Goal: Transaction & Acquisition: Purchase product/service

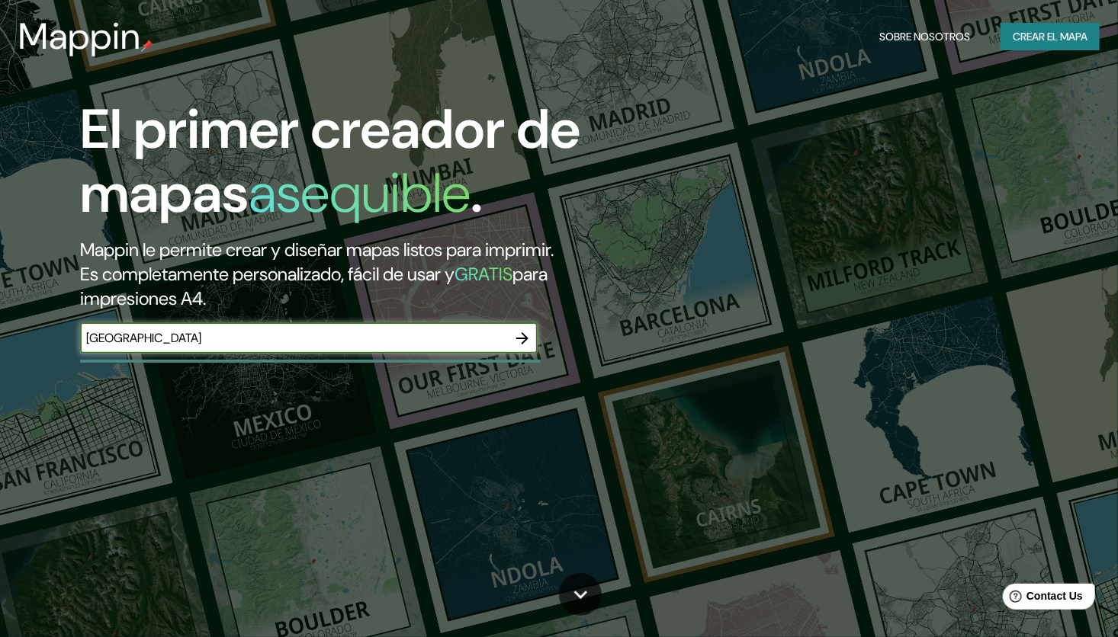
type input "[GEOGRAPHIC_DATA]"
click at [824, 367] on div "El primer creador de mapas asequible . Mappin le permite crear y diseñar mapas …" at bounding box center [559, 318] width 1118 height 637
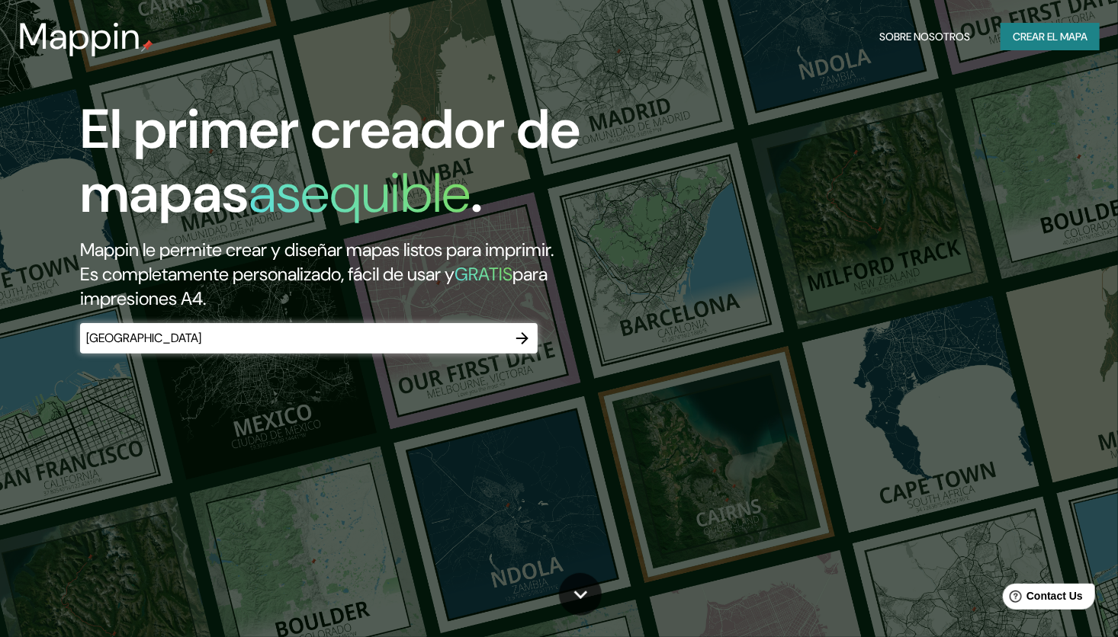
click at [1070, 31] on font "Crear el mapa" at bounding box center [1050, 36] width 75 height 19
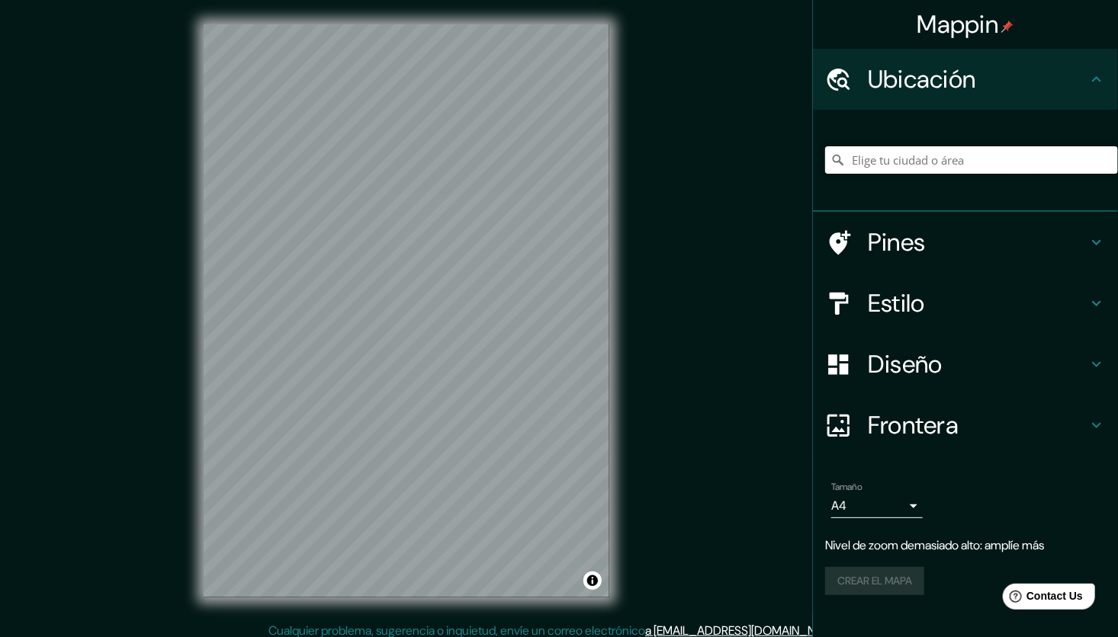
click at [881, 168] on input "Elige tu ciudad o área" at bounding box center [971, 159] width 293 height 27
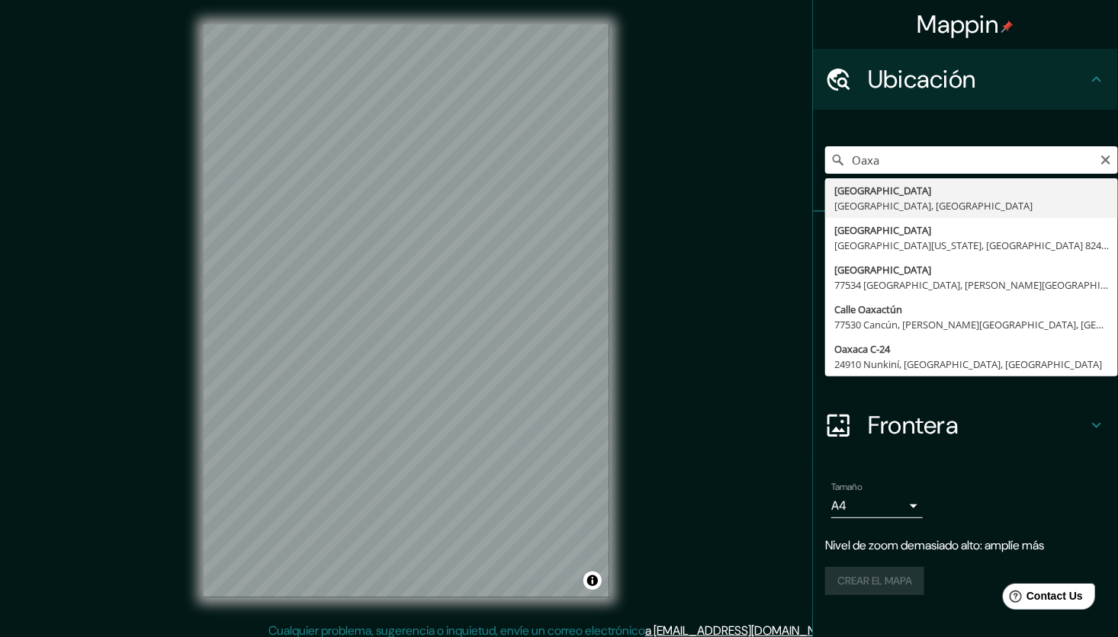
type input "[GEOGRAPHIC_DATA], [GEOGRAPHIC_DATA], [GEOGRAPHIC_DATA]"
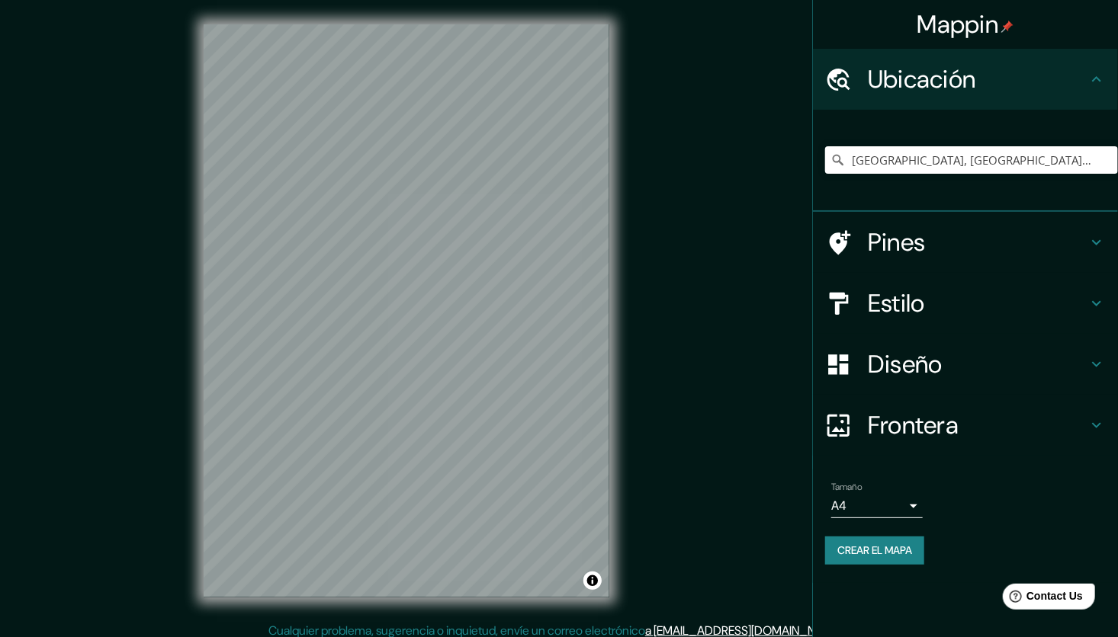
click at [940, 424] on h4 "Frontera" at bounding box center [978, 425] width 220 height 30
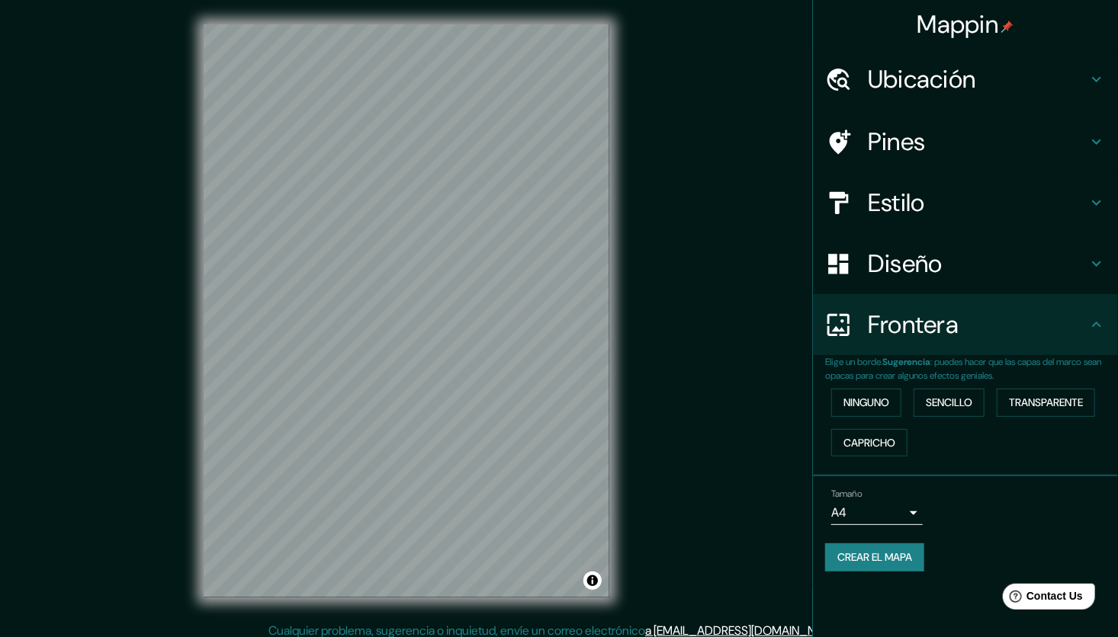
click at [894, 514] on body "Mappin Ubicación [GEOGRAPHIC_DATA], [GEOGRAPHIC_DATA], [GEOGRAPHIC_DATA] Pines …" at bounding box center [559, 318] width 1118 height 637
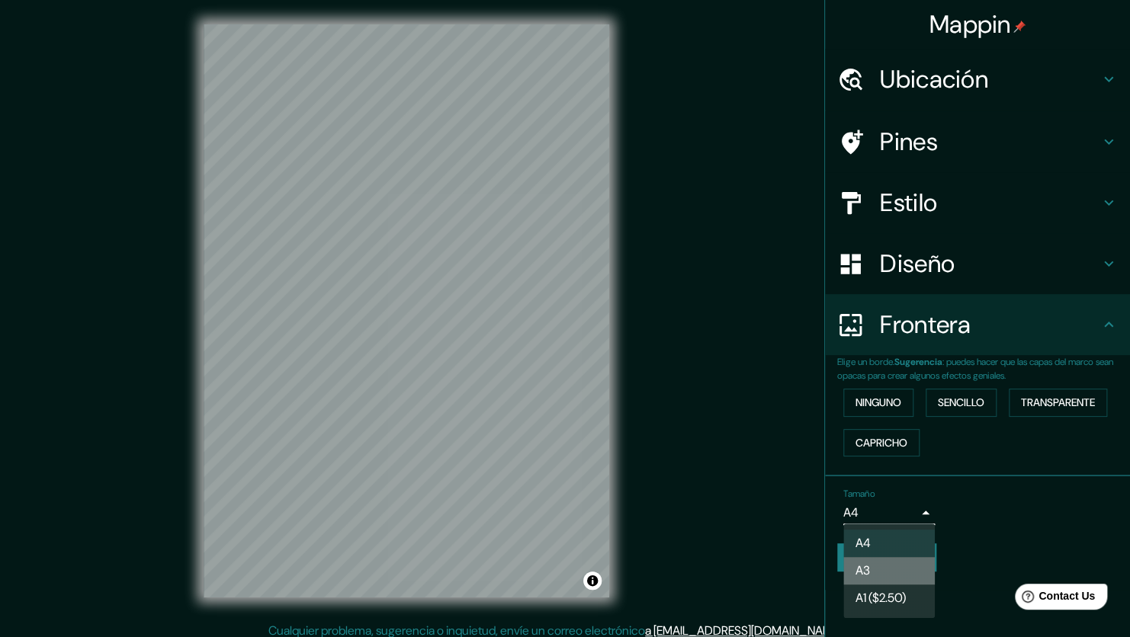
click at [888, 563] on li "A3" at bounding box center [888, 570] width 91 height 27
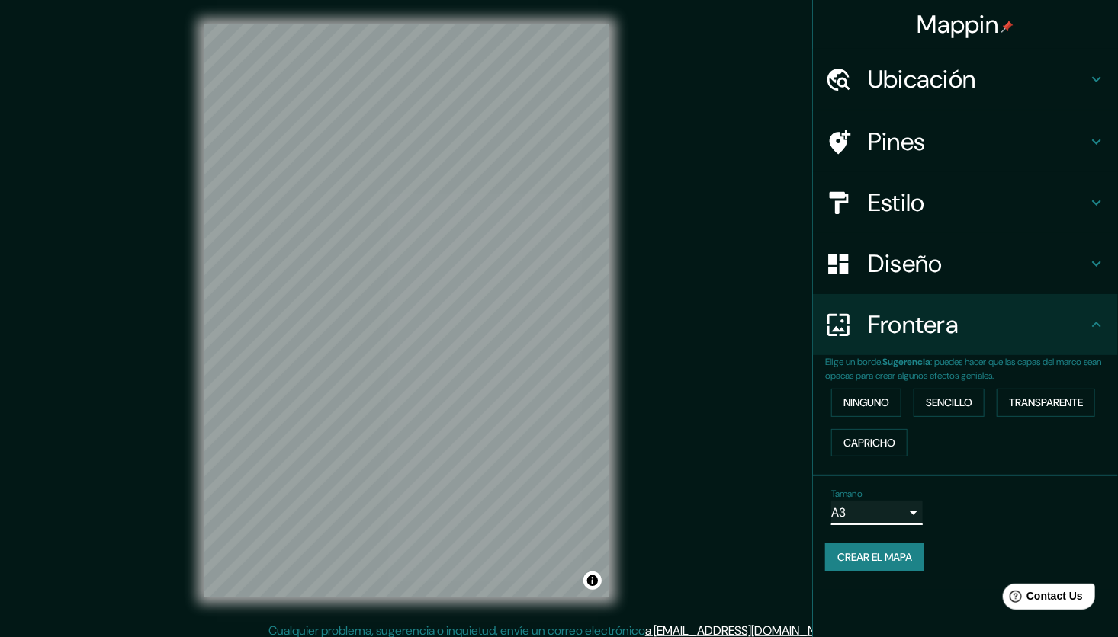
scroll to position [9, 0]
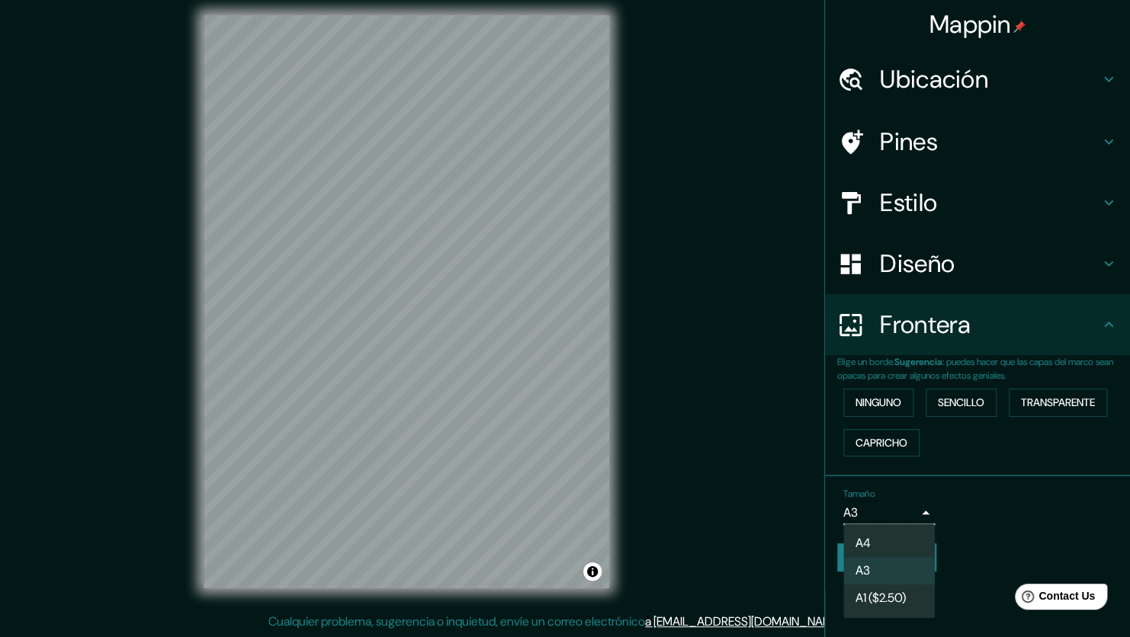
click at [881, 513] on body "Mappin Ubicación [GEOGRAPHIC_DATA], [GEOGRAPHIC_DATA], [GEOGRAPHIC_DATA] Pines …" at bounding box center [565, 309] width 1130 height 637
click at [891, 538] on li "A4" at bounding box center [888, 543] width 91 height 27
type input "single"
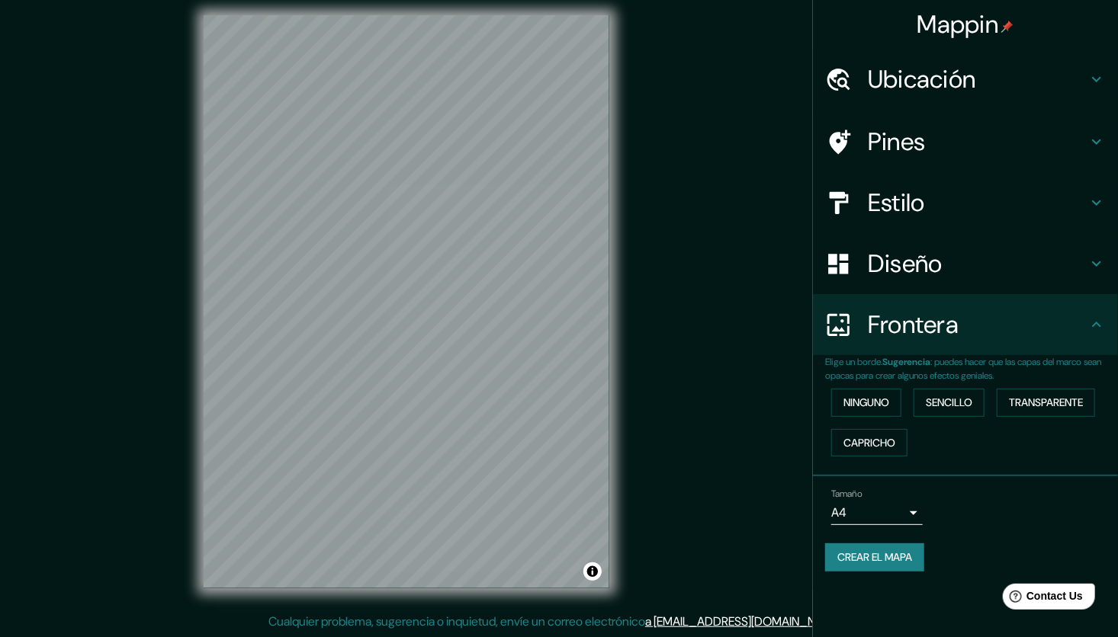
click at [989, 262] on h4 "Diseño" at bounding box center [978, 264] width 220 height 30
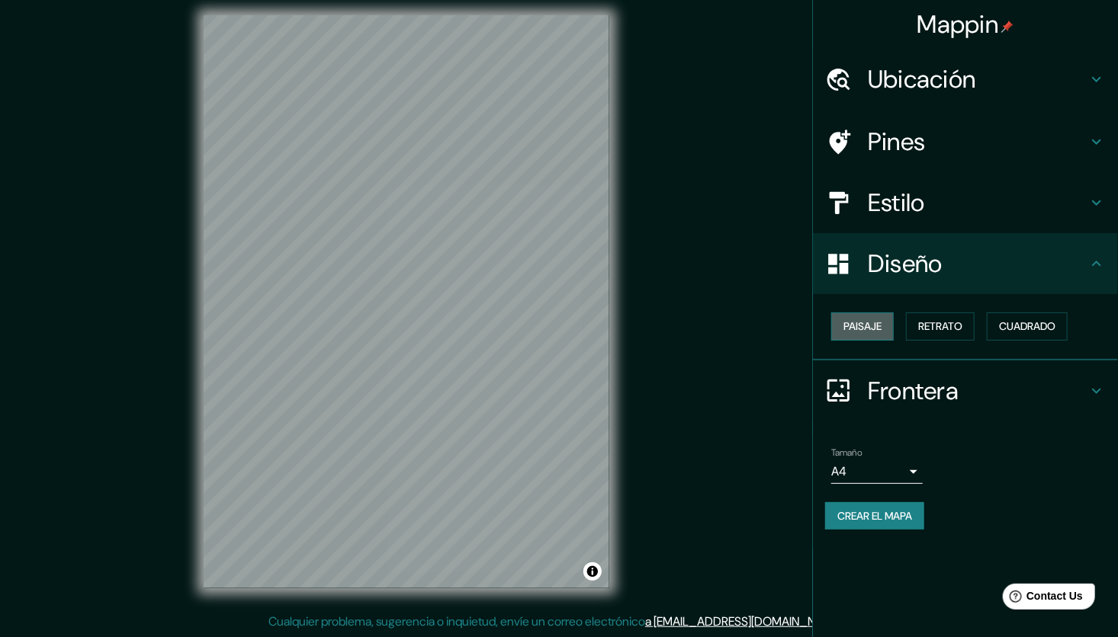
click at [877, 324] on font "Paisaje" at bounding box center [862, 326] width 38 height 19
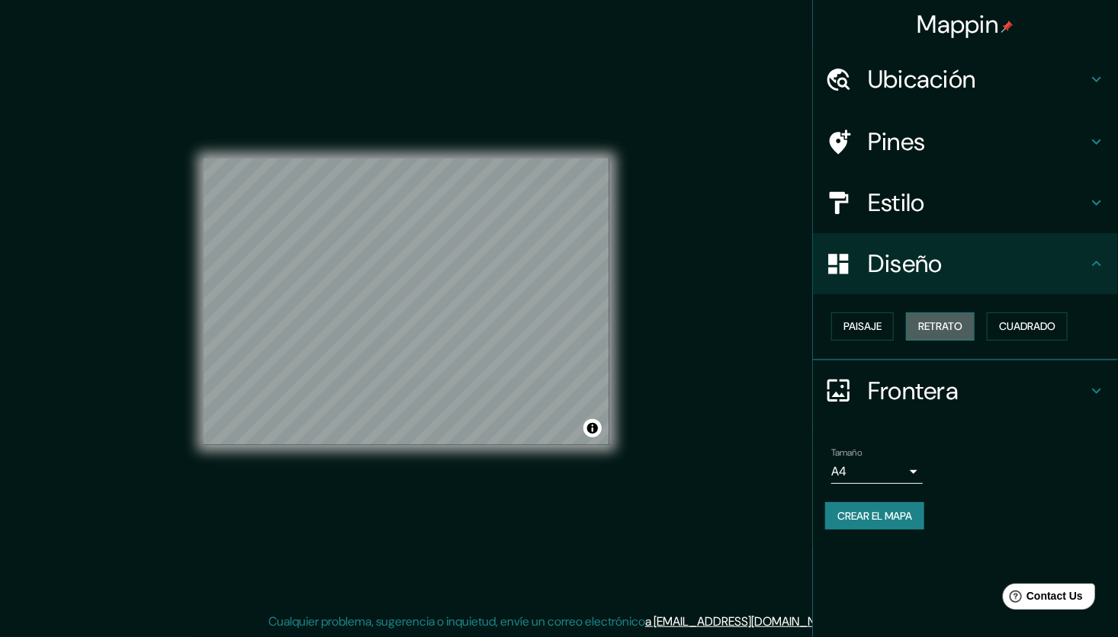
click at [956, 327] on font "Retrato" at bounding box center [940, 326] width 44 height 19
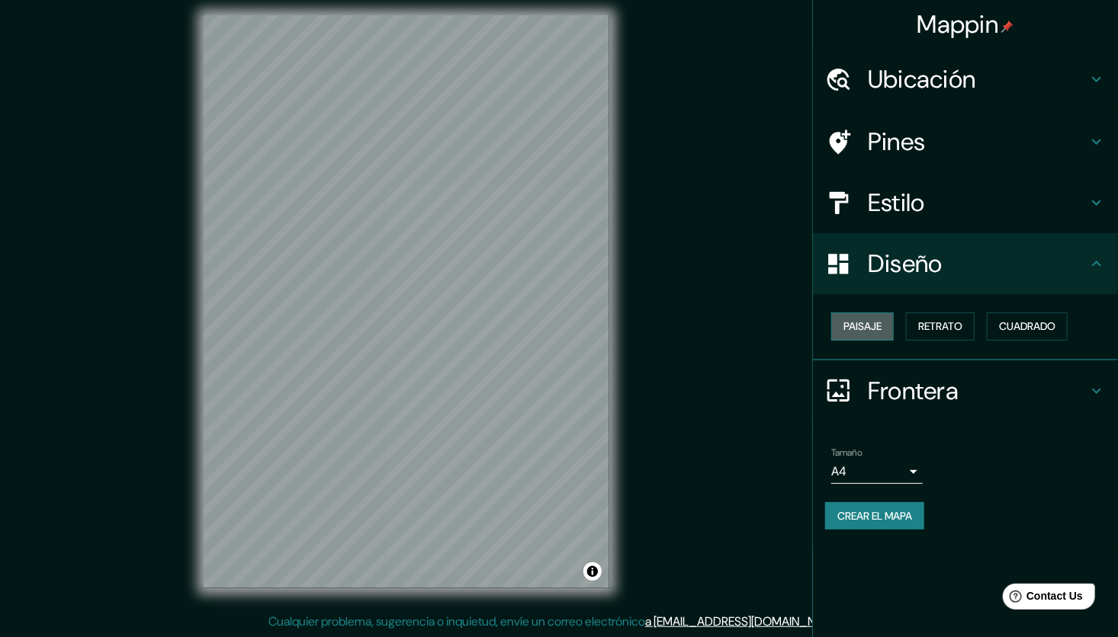
click at [855, 326] on font "Paisaje" at bounding box center [862, 326] width 38 height 19
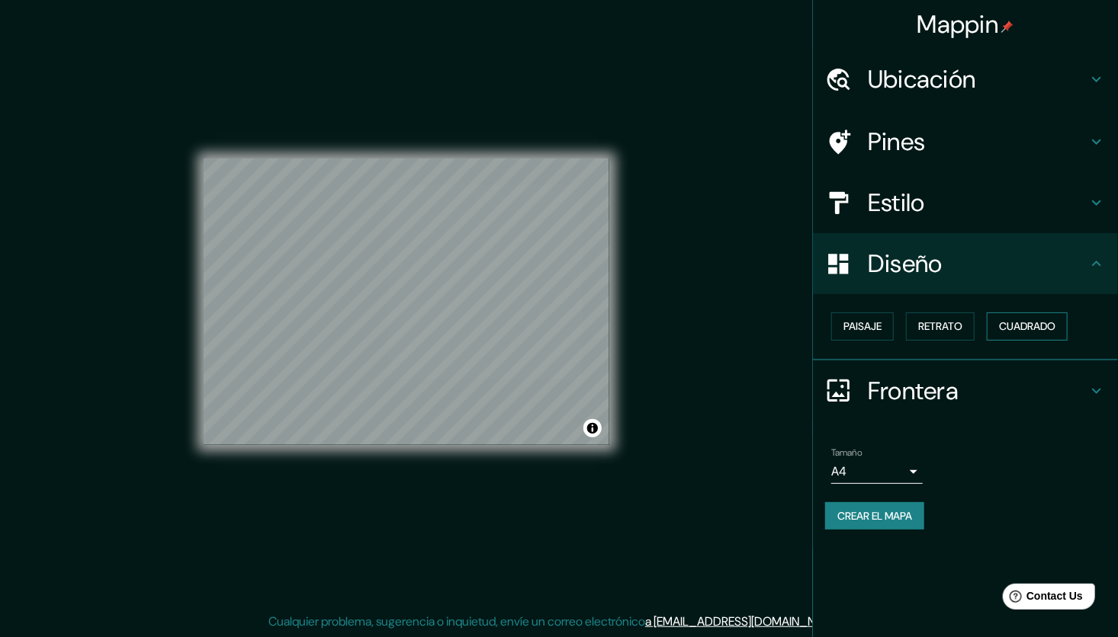
click at [1032, 327] on font "Cuadrado" at bounding box center [1027, 326] width 56 height 19
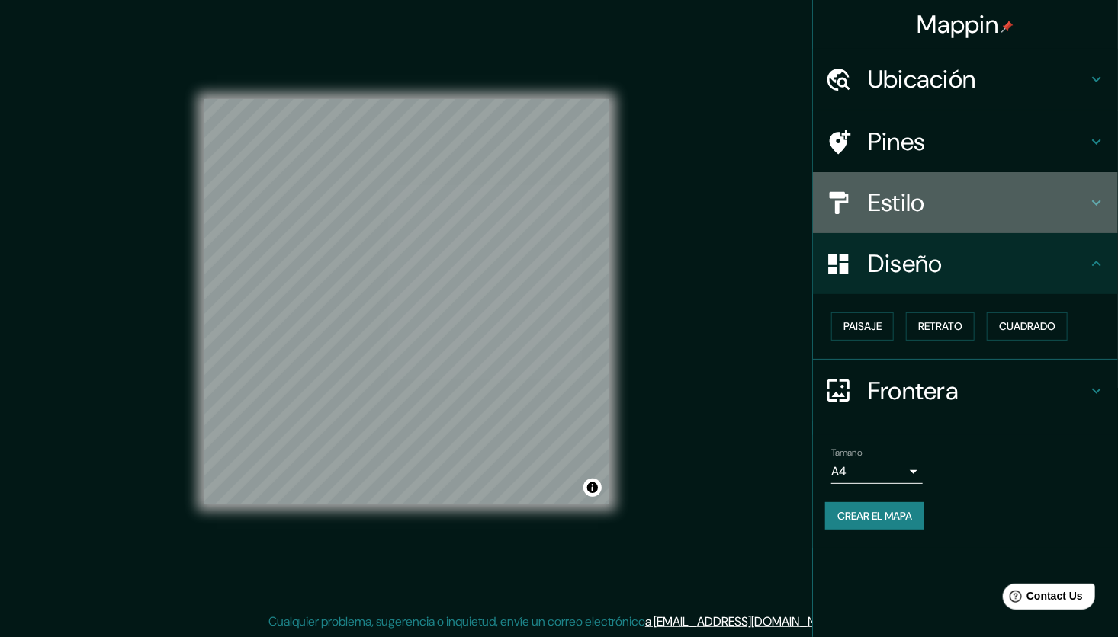
click at [950, 192] on h4 "Estilo" at bounding box center [978, 203] width 220 height 30
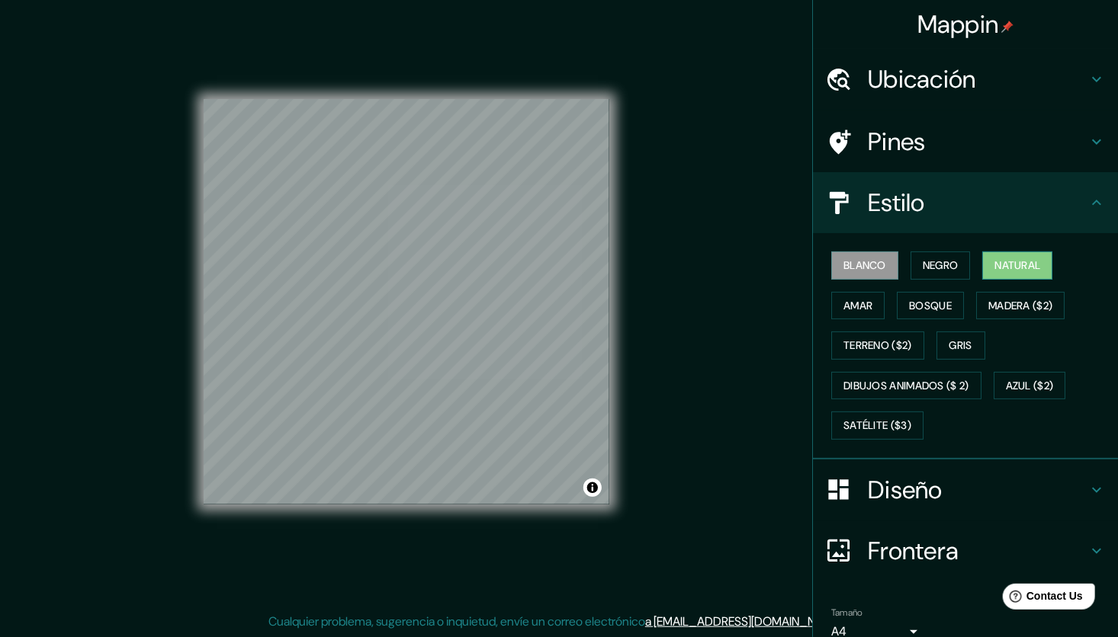
click at [1000, 265] on font "Natural" at bounding box center [1017, 265] width 46 height 19
click at [940, 297] on font "Bosque" at bounding box center [930, 306] width 43 height 19
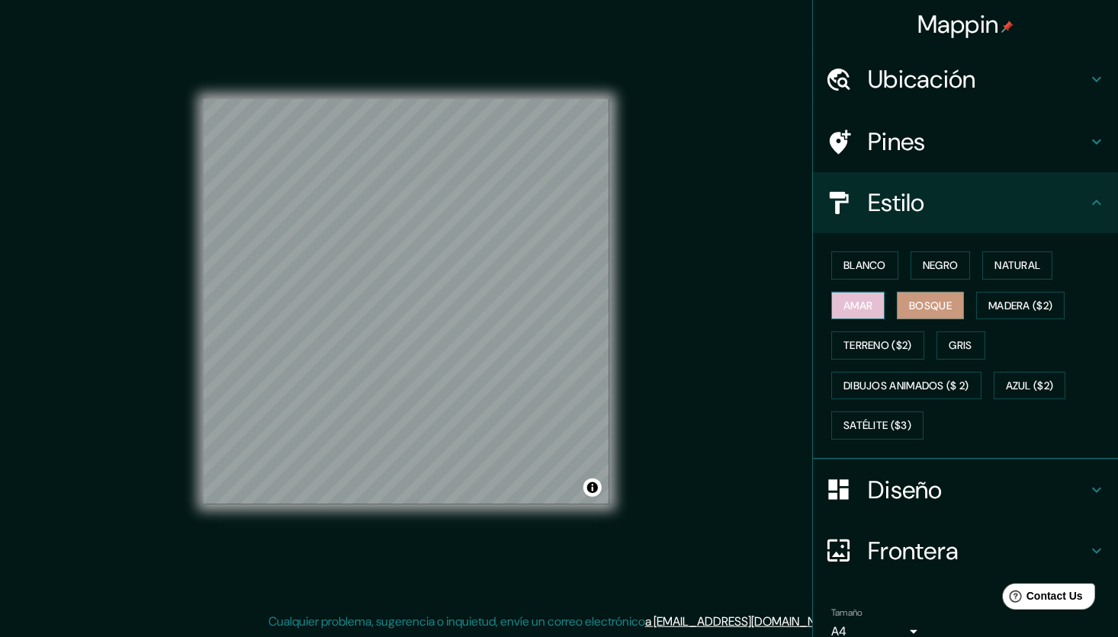
click at [852, 297] on font "Amar" at bounding box center [857, 306] width 29 height 19
click at [848, 273] on font "Blanco" at bounding box center [864, 265] width 43 height 19
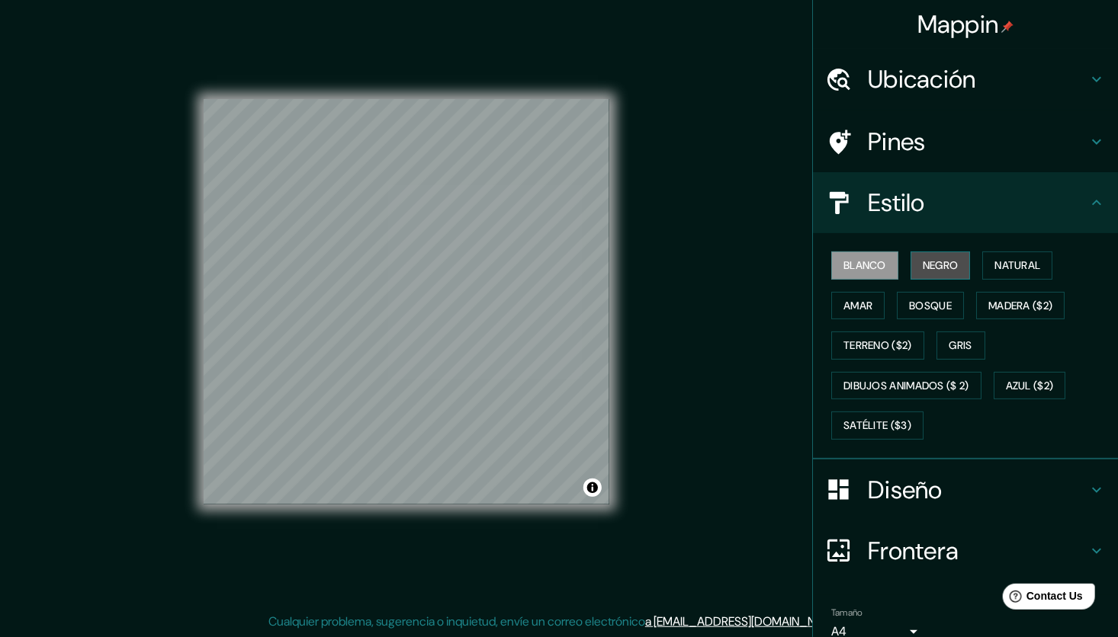
click at [923, 266] on font "Negro" at bounding box center [941, 265] width 36 height 19
click at [917, 310] on font "Bosque" at bounding box center [930, 306] width 43 height 19
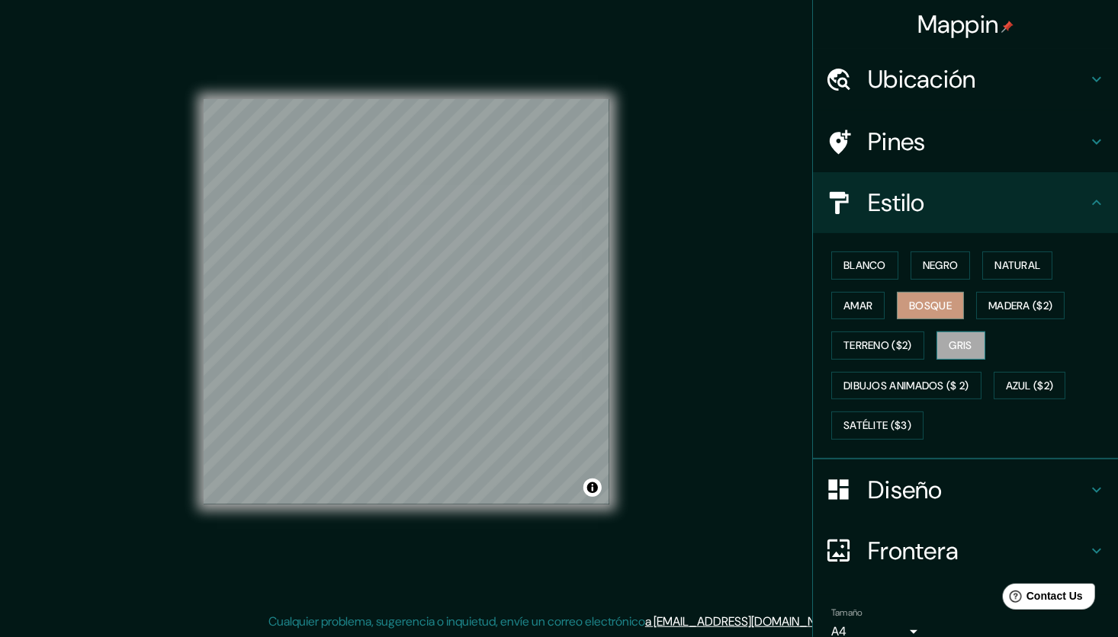
click at [958, 339] on font "Gris" at bounding box center [960, 345] width 23 height 19
click at [1004, 265] on font "Natural" at bounding box center [1017, 265] width 46 height 19
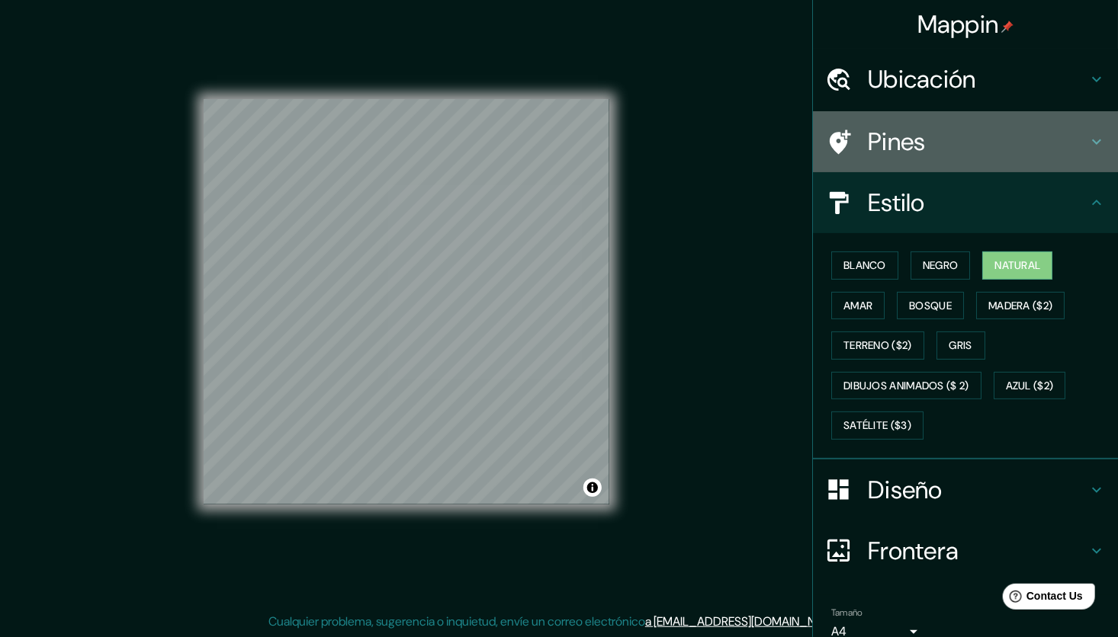
click at [939, 140] on h4 "Pines" at bounding box center [978, 142] width 220 height 30
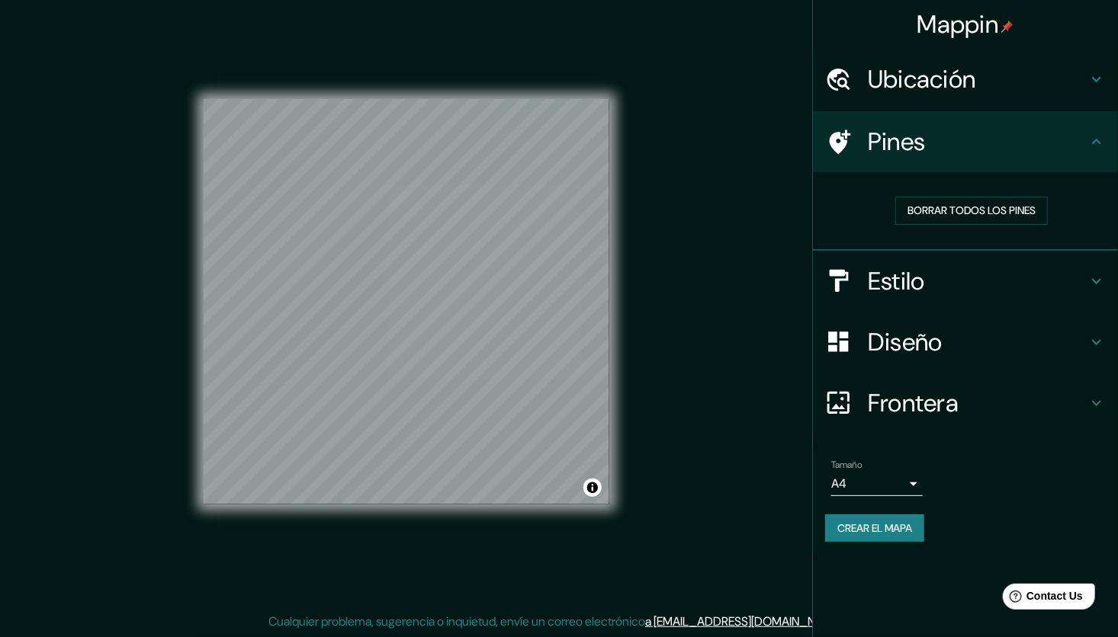
click at [986, 101] on div "Ubicación" at bounding box center [965, 79] width 305 height 61
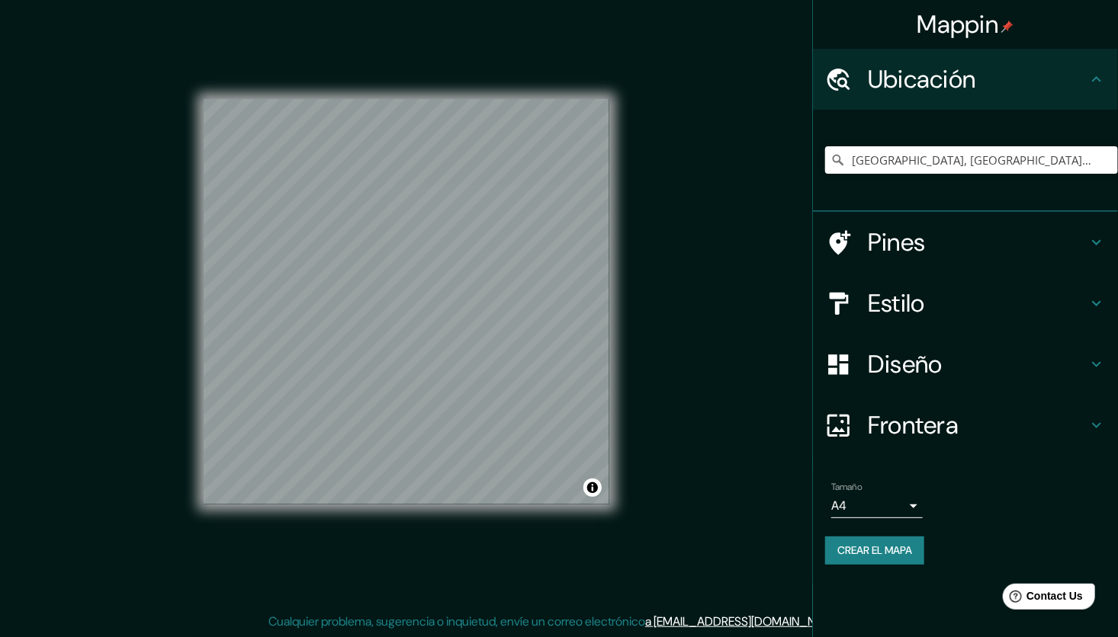
click at [891, 554] on font "Crear el mapa" at bounding box center [874, 550] width 75 height 19
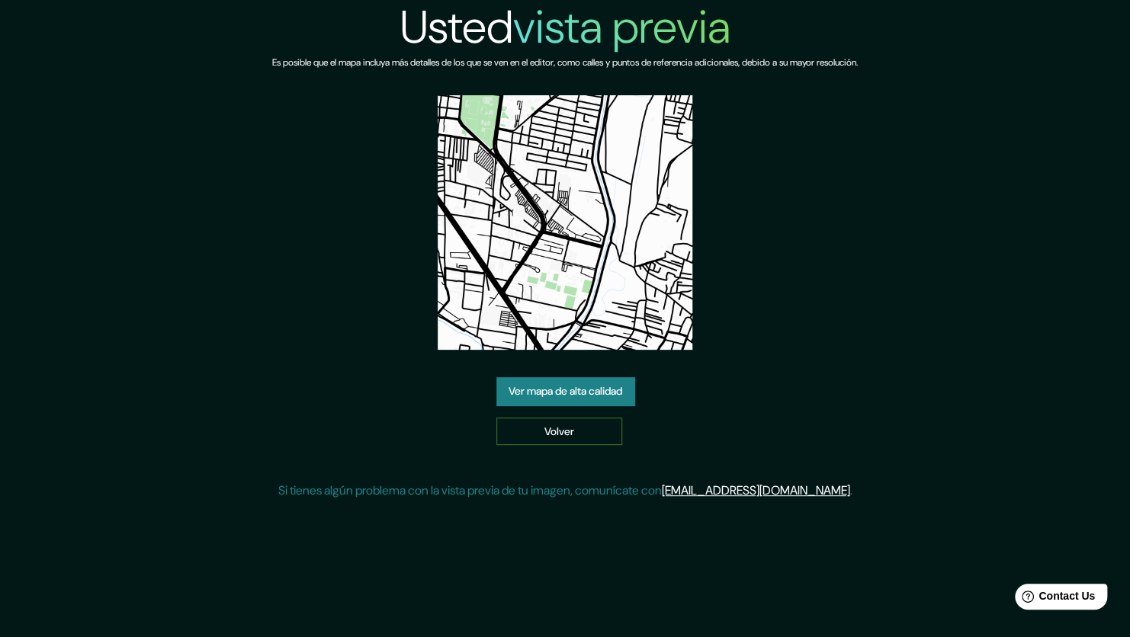
click at [569, 432] on link "Volver" at bounding box center [559, 432] width 126 height 28
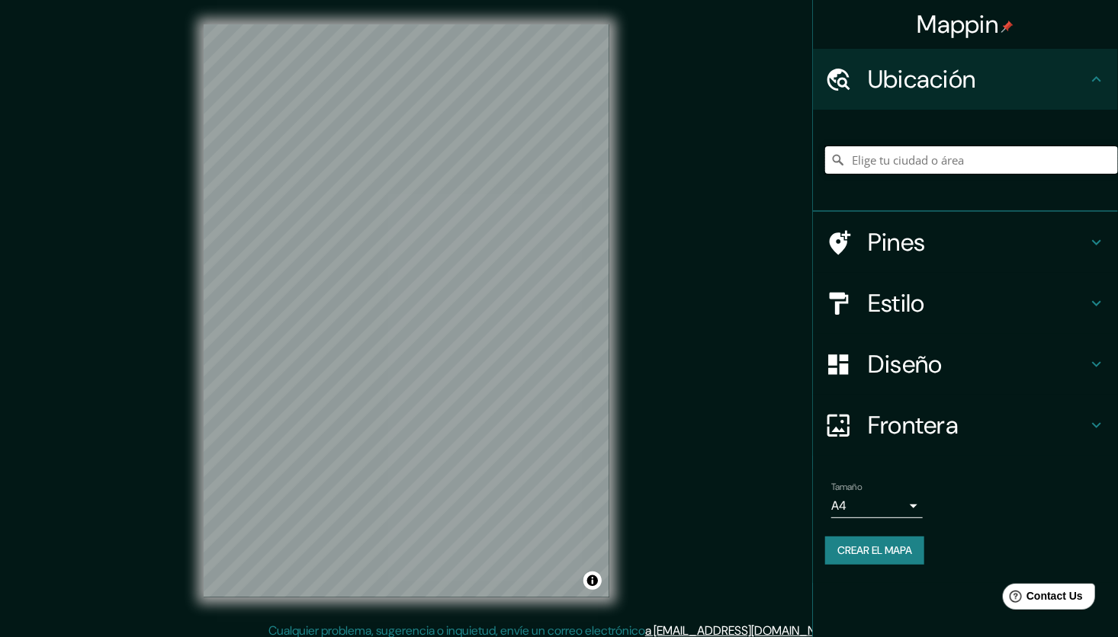
click at [928, 166] on input "Elige tu ciudad o área" at bounding box center [971, 159] width 293 height 27
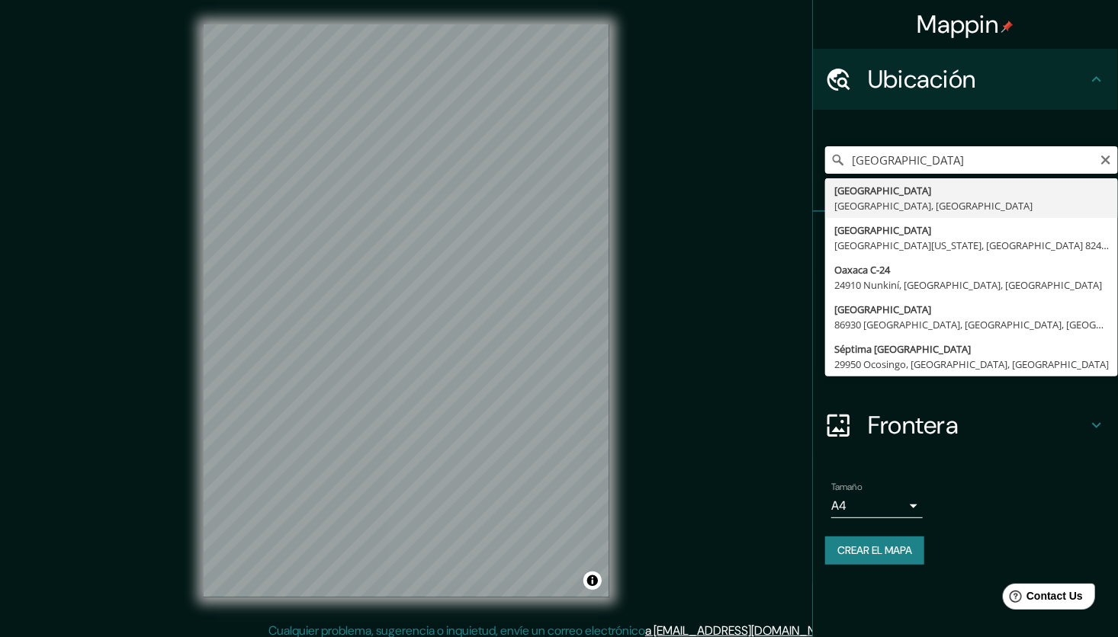
type input "[GEOGRAPHIC_DATA], [GEOGRAPHIC_DATA], [GEOGRAPHIC_DATA]"
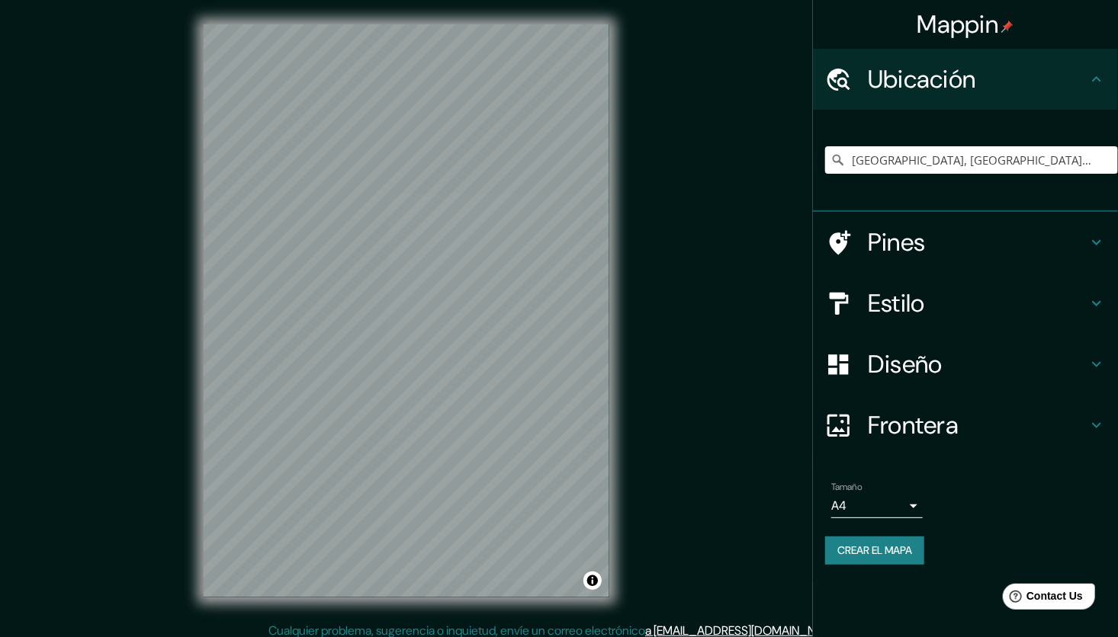
click at [952, 429] on h4 "Frontera" at bounding box center [978, 425] width 220 height 30
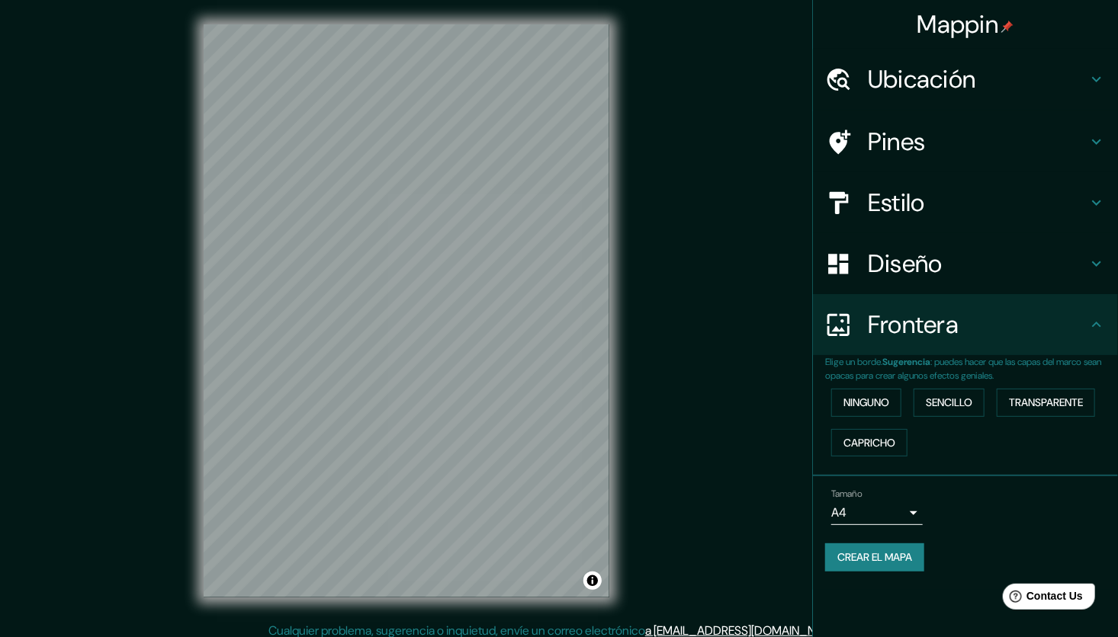
click at [980, 287] on div "Diseño" at bounding box center [965, 263] width 305 height 61
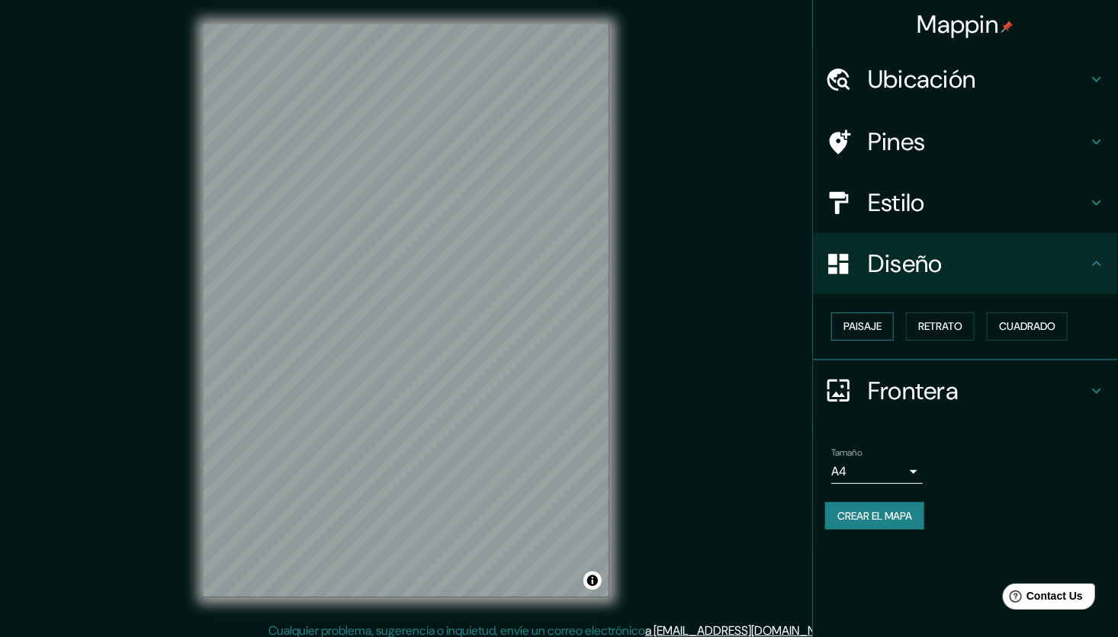
click at [873, 327] on font "Paisaje" at bounding box center [862, 326] width 38 height 19
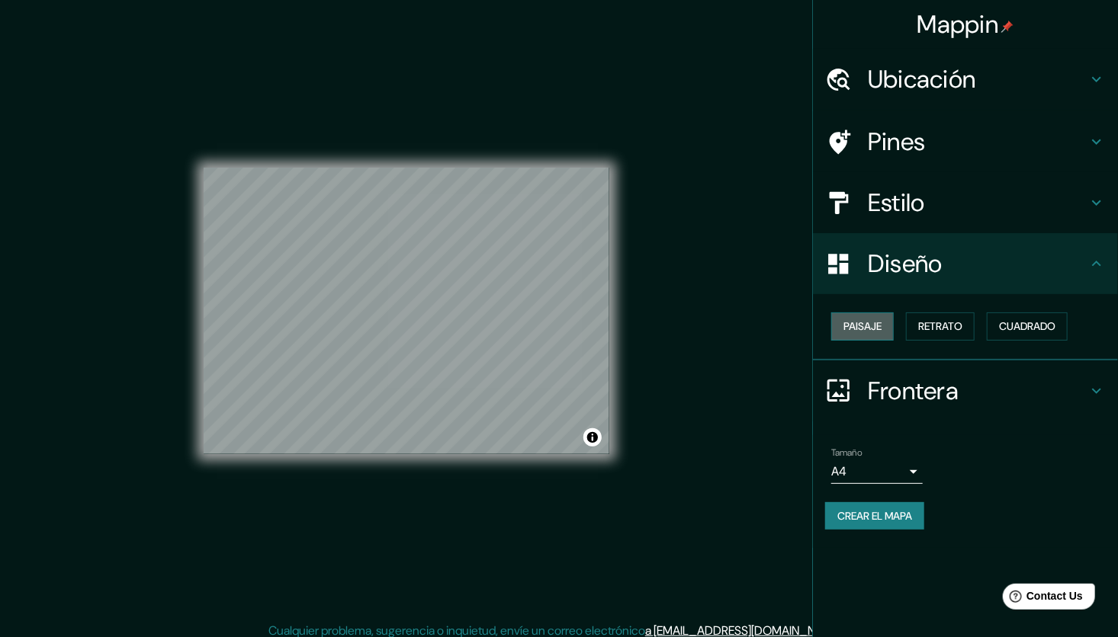
click at [885, 326] on button "Paisaje" at bounding box center [862, 327] width 63 height 28
click at [902, 281] on div "Diseño" at bounding box center [965, 263] width 305 height 61
click at [949, 321] on font "Retrato" at bounding box center [940, 326] width 44 height 19
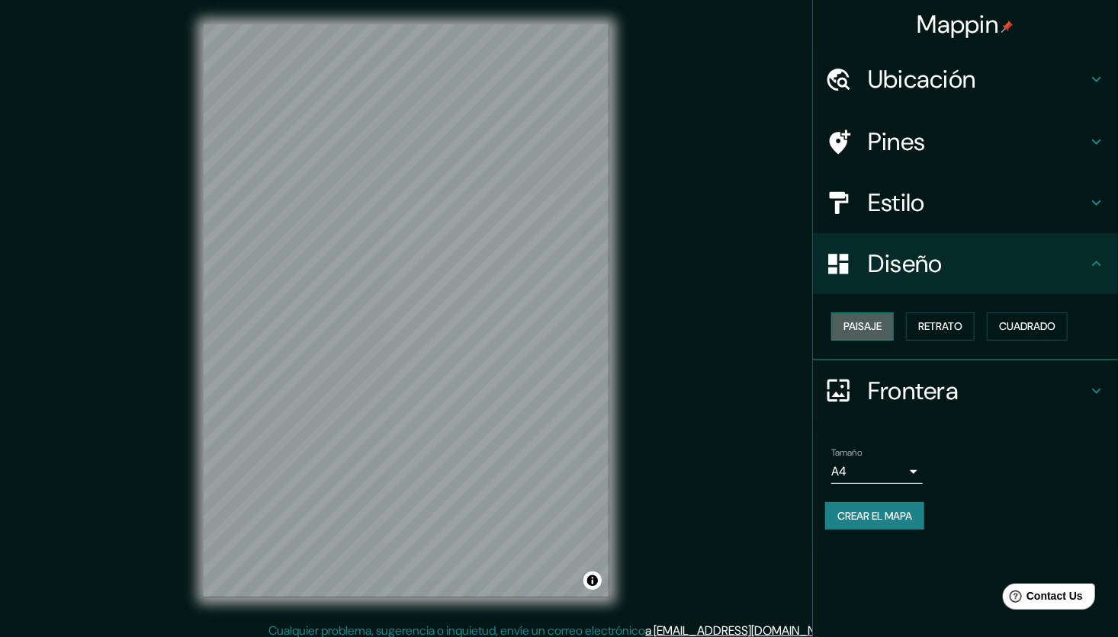
click at [868, 323] on font "Paisaje" at bounding box center [862, 326] width 38 height 19
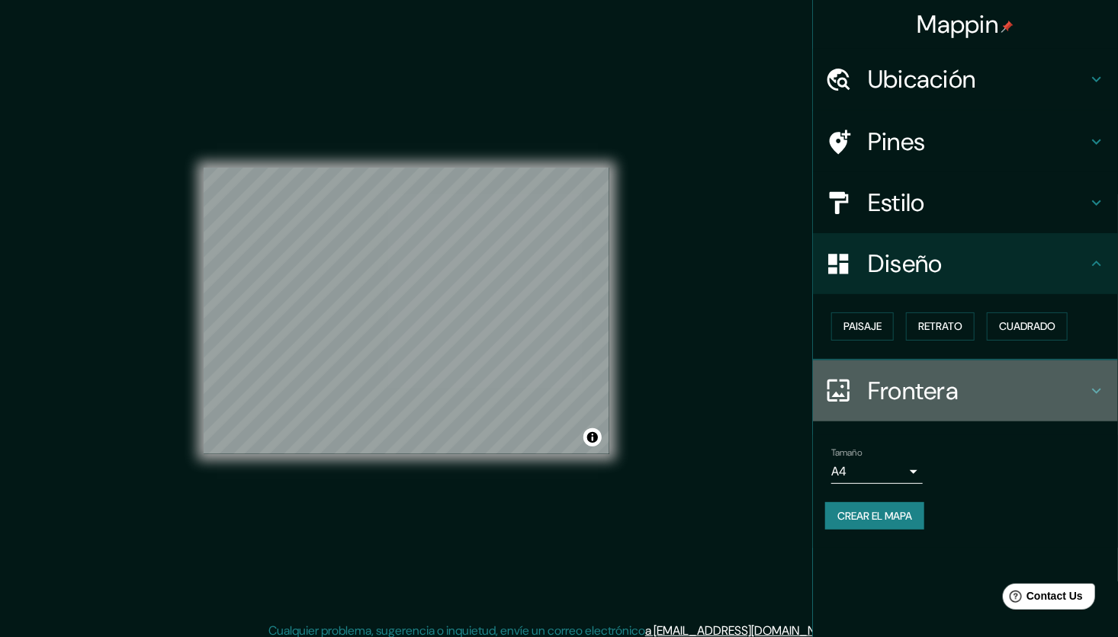
click at [936, 388] on h4 "Frontera" at bounding box center [978, 391] width 220 height 30
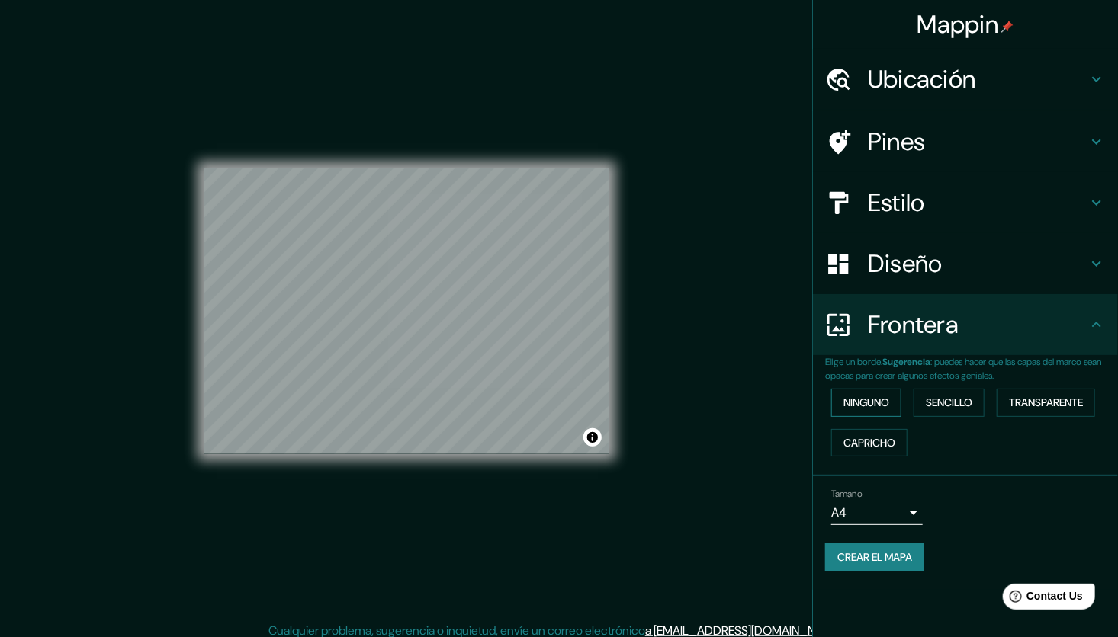
click at [878, 411] on font "Ninguno" at bounding box center [866, 402] width 46 height 19
click at [936, 409] on font "Sencillo" at bounding box center [949, 402] width 47 height 19
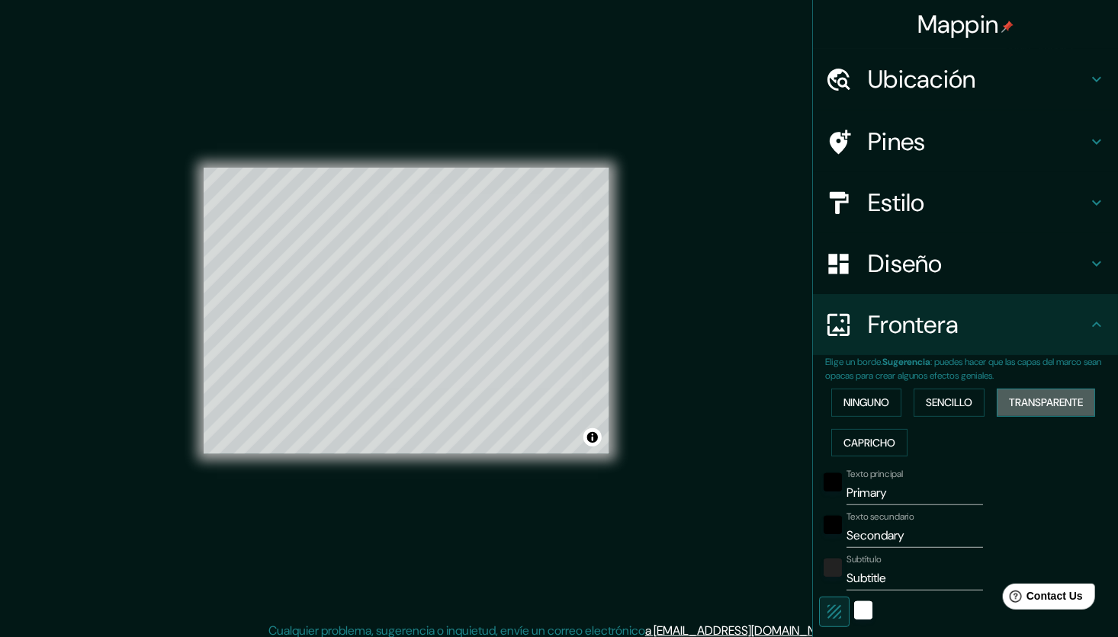
click at [1020, 404] on font "Transparente" at bounding box center [1046, 402] width 74 height 19
click at [861, 442] on font "Capricho" at bounding box center [869, 443] width 52 height 19
click at [843, 403] on font "Ninguno" at bounding box center [866, 402] width 46 height 19
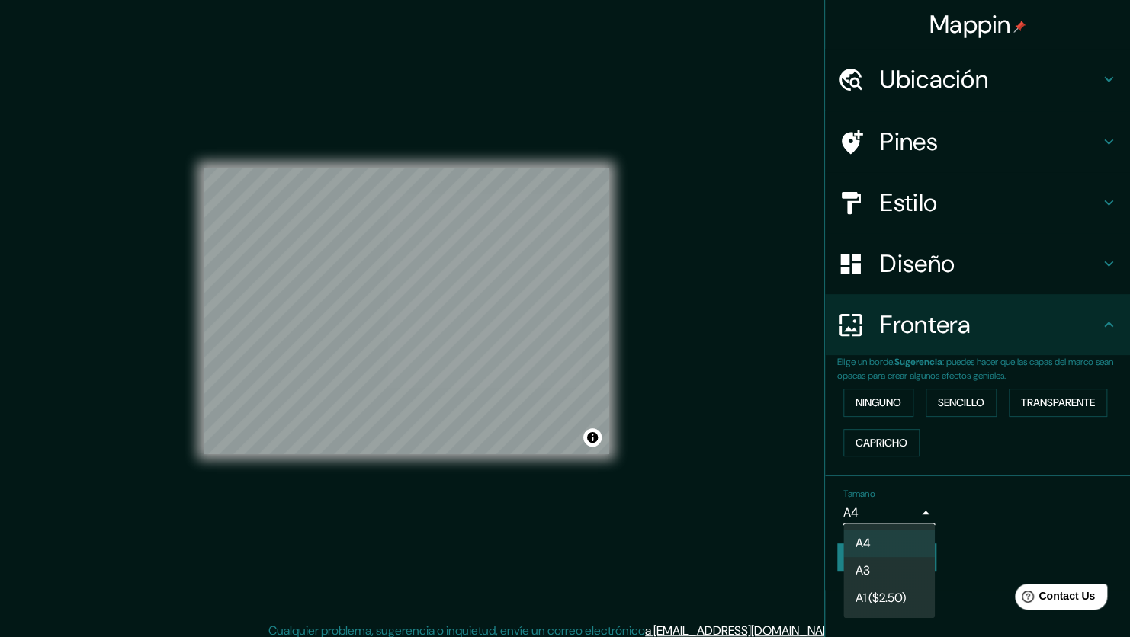
click at [866, 512] on body "Mappin Ubicación Oaxaca, Estado de Oaxaca, México Pines Estilo Diseño Frontera …" at bounding box center [565, 318] width 1130 height 637
click at [876, 574] on li "A3" at bounding box center [888, 570] width 91 height 27
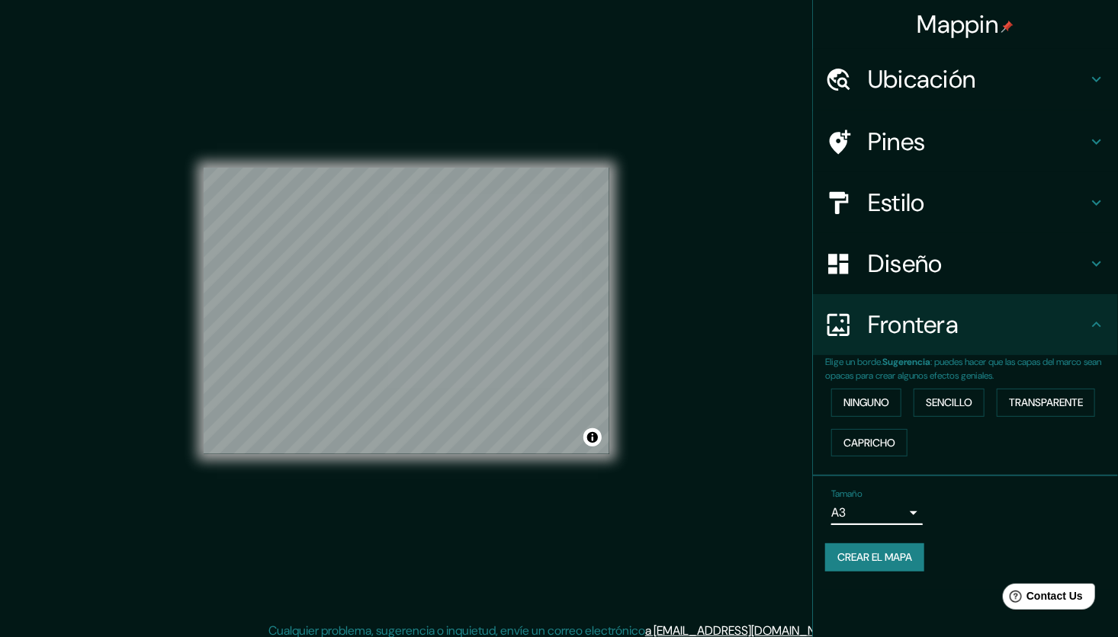
click at [897, 498] on div "Tamaño A3 a4" at bounding box center [876, 507] width 91 height 37
click at [896, 525] on div "Tamaño A3 a4" at bounding box center [965, 507] width 281 height 49
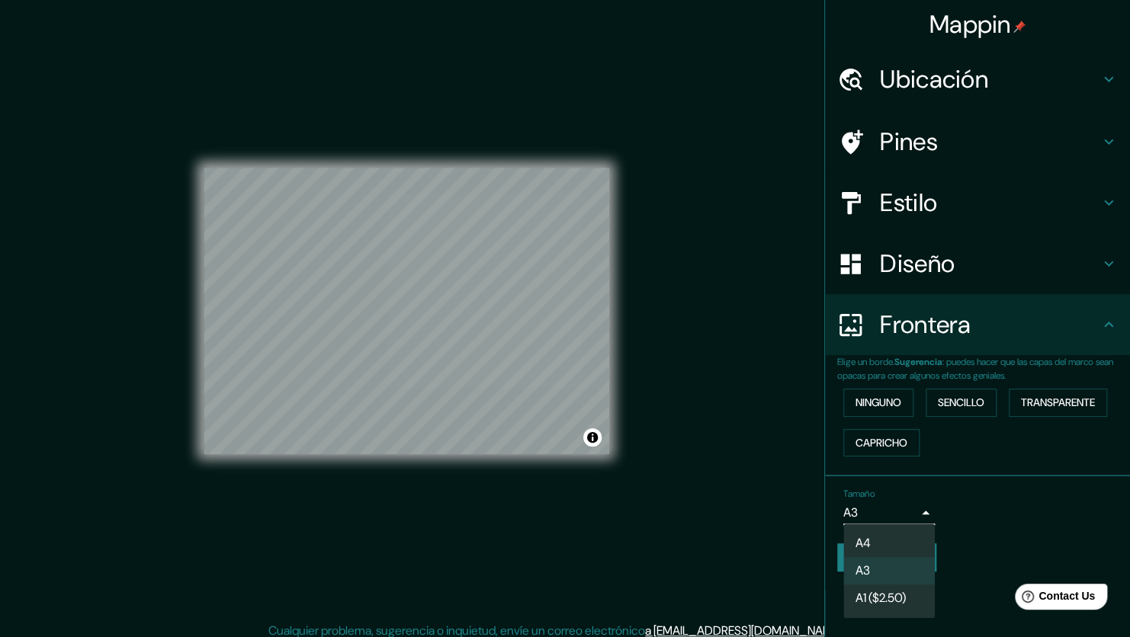
click at [891, 512] on body "Mappin Ubicación [GEOGRAPHIC_DATA], [GEOGRAPHIC_DATA], [GEOGRAPHIC_DATA] Pines …" at bounding box center [565, 318] width 1130 height 637
click at [884, 540] on li "A4" at bounding box center [888, 543] width 91 height 27
type input "single"
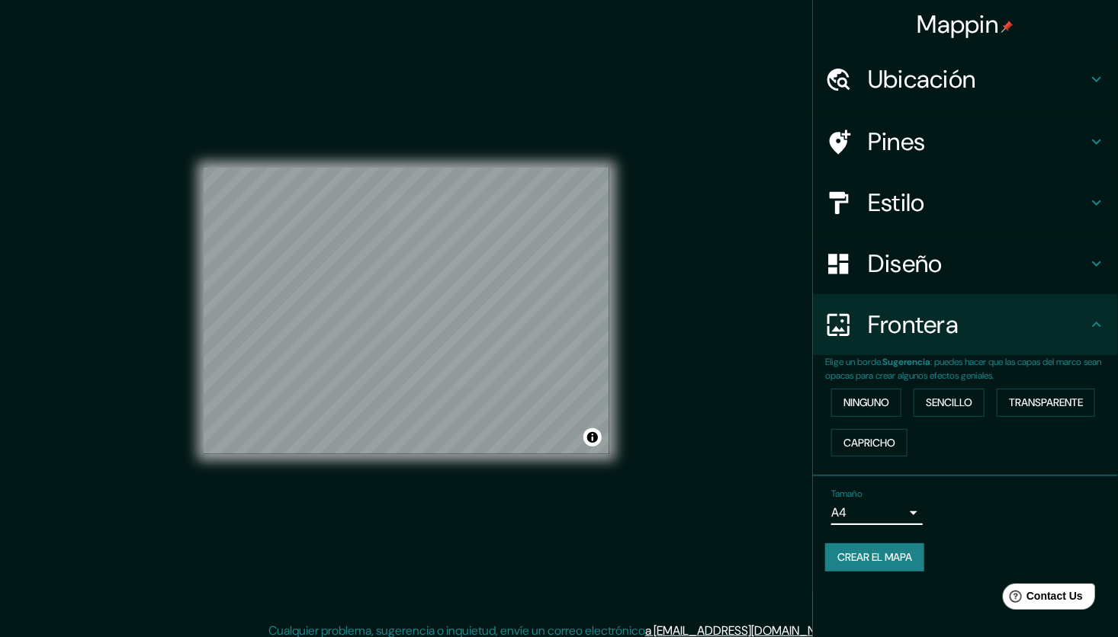
click at [913, 204] on h4 "Estilo" at bounding box center [978, 203] width 220 height 30
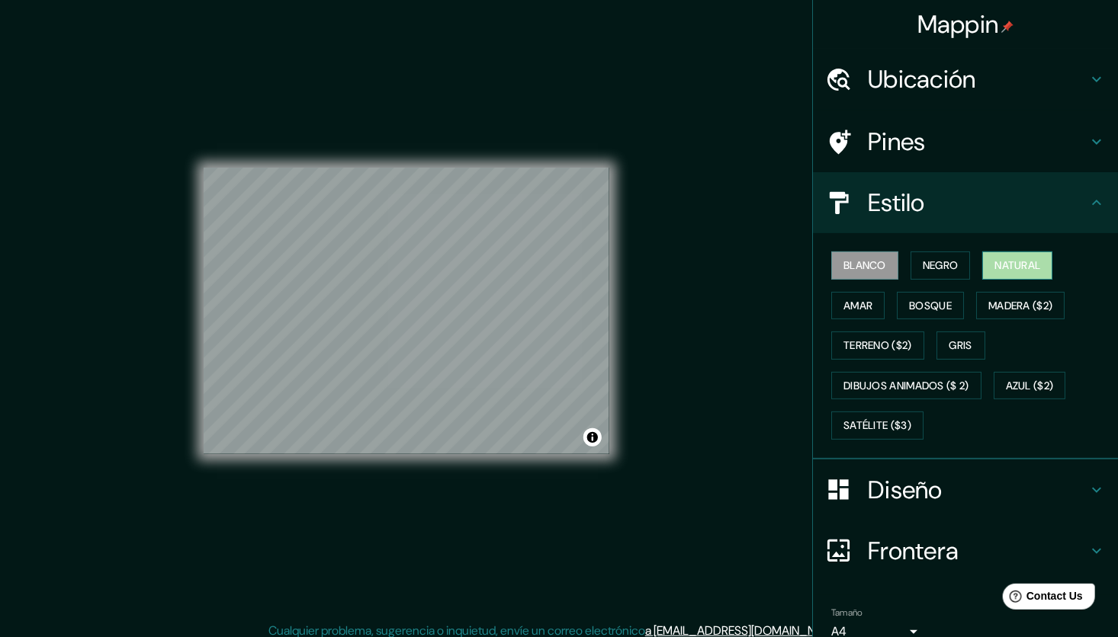
click at [1011, 268] on font "Natural" at bounding box center [1017, 265] width 46 height 19
click at [967, 197] on h4 "Estilo" at bounding box center [978, 203] width 220 height 30
click at [926, 213] on h4 "Estilo" at bounding box center [978, 203] width 220 height 30
click at [1065, 213] on h4 "Estilo" at bounding box center [978, 203] width 220 height 30
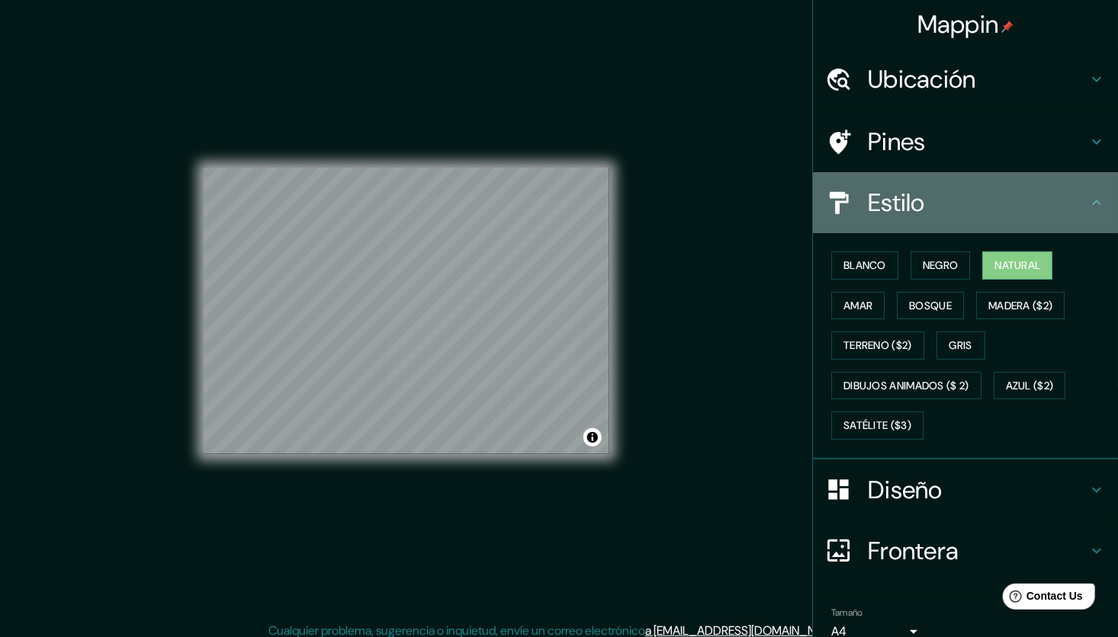
click at [1085, 213] on div "Estilo" at bounding box center [965, 202] width 305 height 61
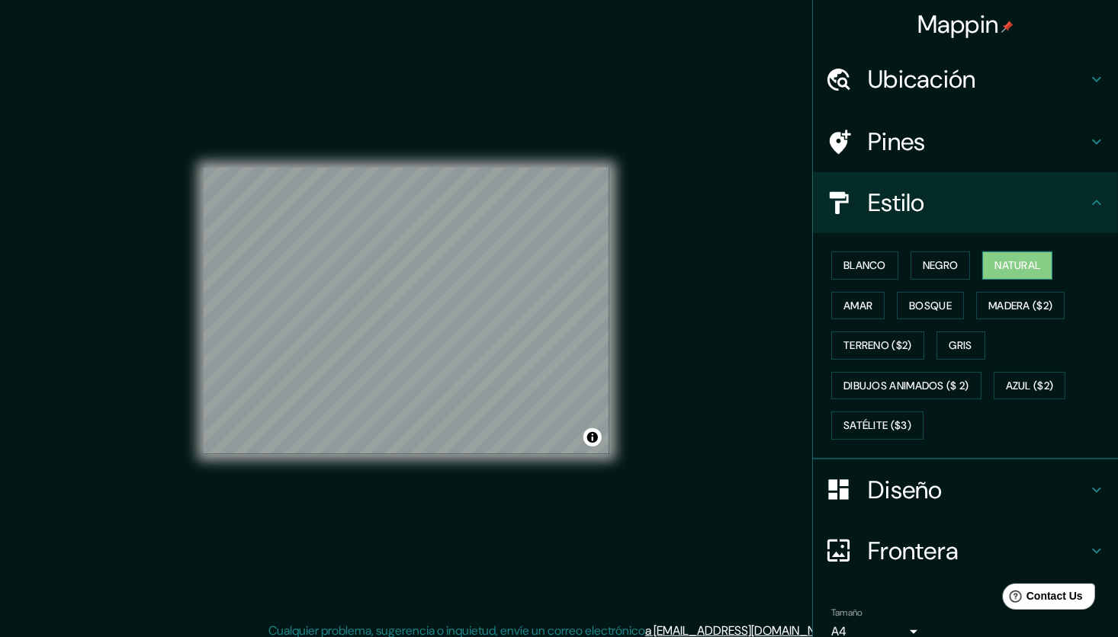
click at [1001, 271] on font "Natural" at bounding box center [1017, 265] width 46 height 19
click at [955, 493] on h4 "Diseño" at bounding box center [978, 490] width 220 height 30
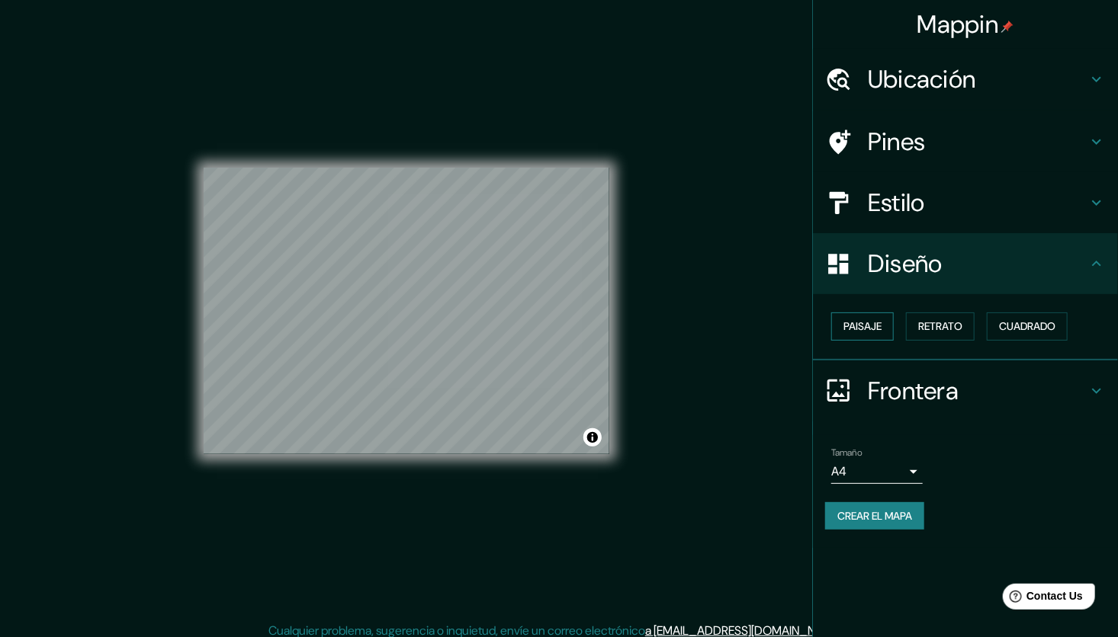
click at [876, 326] on font "Paisaje" at bounding box center [862, 326] width 38 height 19
click at [945, 333] on font "Retrato" at bounding box center [940, 326] width 44 height 19
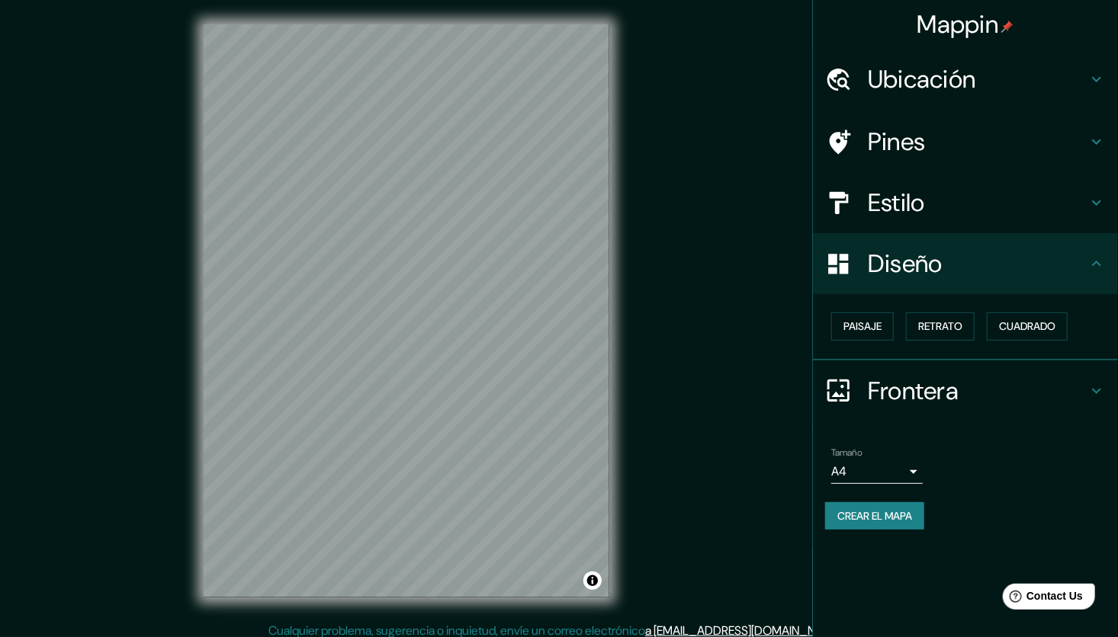
click at [912, 518] on font "Crear el mapa" at bounding box center [874, 516] width 75 height 19
